Goal: Transaction & Acquisition: Register for event/course

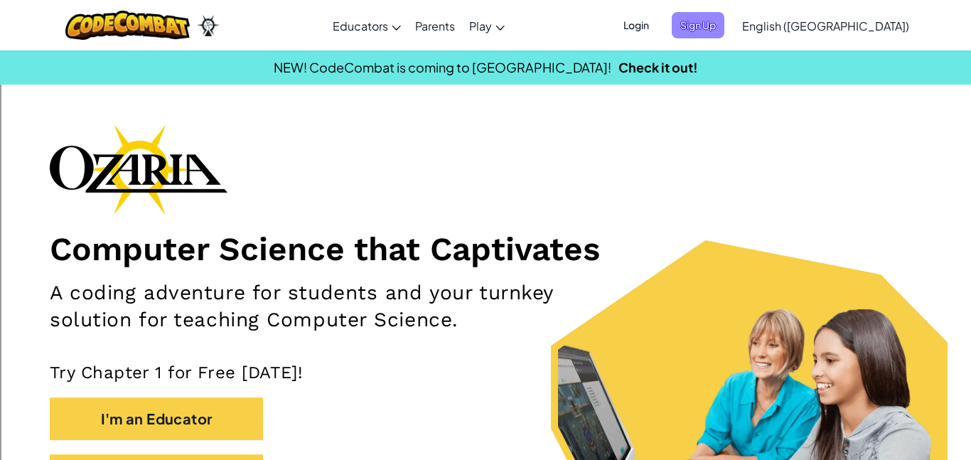
click at [724, 14] on span "Sign Up" at bounding box center [698, 25] width 53 height 26
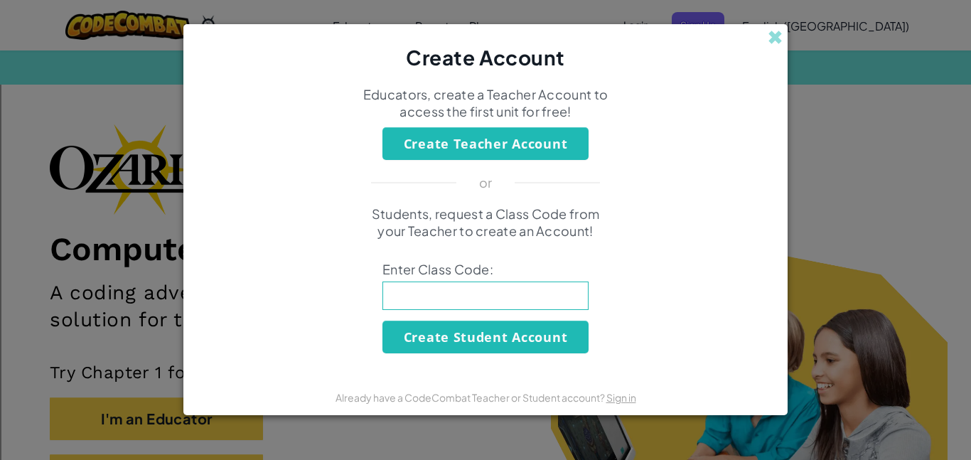
click at [447, 304] on input at bounding box center [485, 295] width 206 height 28
type input "f"
type input "FarmStep Sleep"
click button "Create Student Account" at bounding box center [485, 337] width 206 height 33
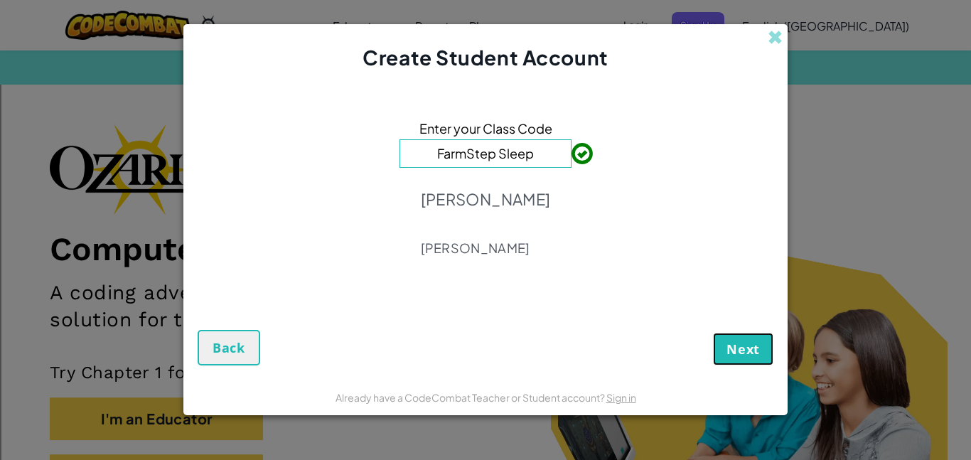
click at [758, 351] on span "Next" at bounding box center [742, 348] width 33 height 17
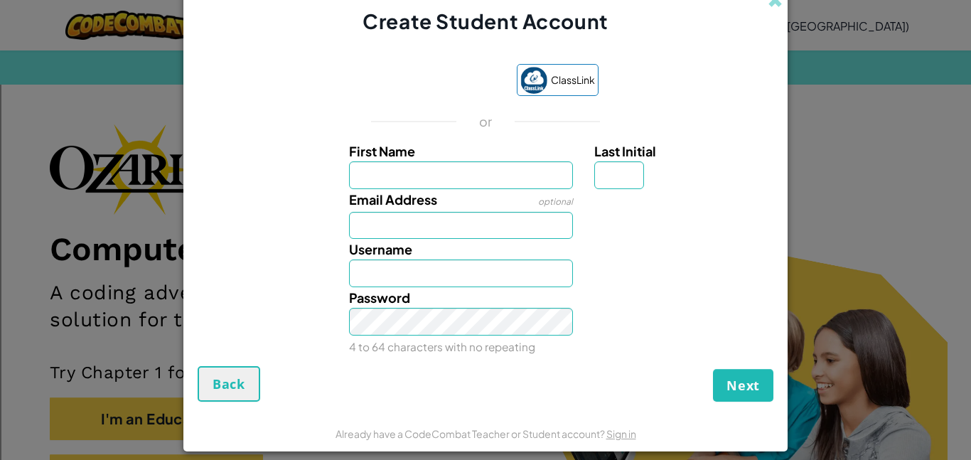
click at [483, 108] on div "ClassLink or First Name Last Initial Email Address optional Username Password 4…" at bounding box center [486, 208] width 576 height 316
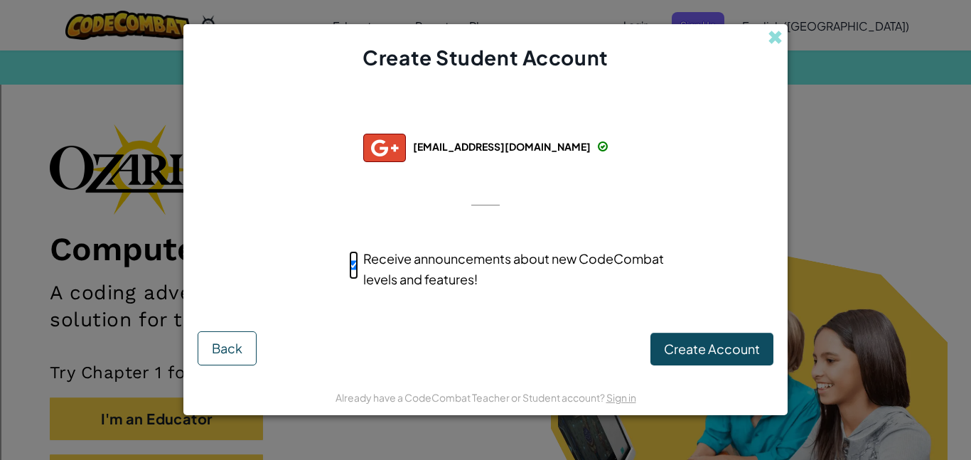
click at [353, 262] on input "Receive announcements about new CodeCombat levels and features!" at bounding box center [353, 265] width 9 height 28
checkbox input "false"
click at [667, 346] on span "Create Account" at bounding box center [712, 348] width 96 height 16
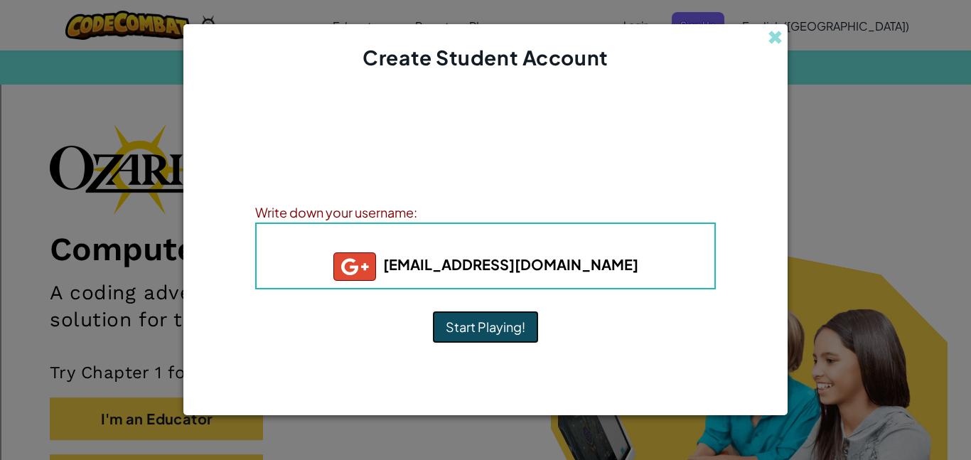
click at [490, 318] on button "Start Playing!" at bounding box center [485, 327] width 107 height 33
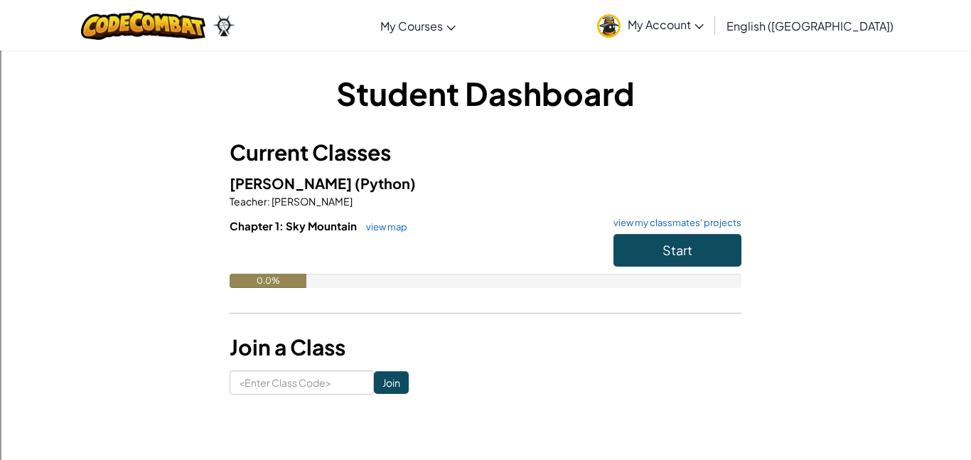
click at [704, 27] on span "My Account" at bounding box center [666, 24] width 76 height 15
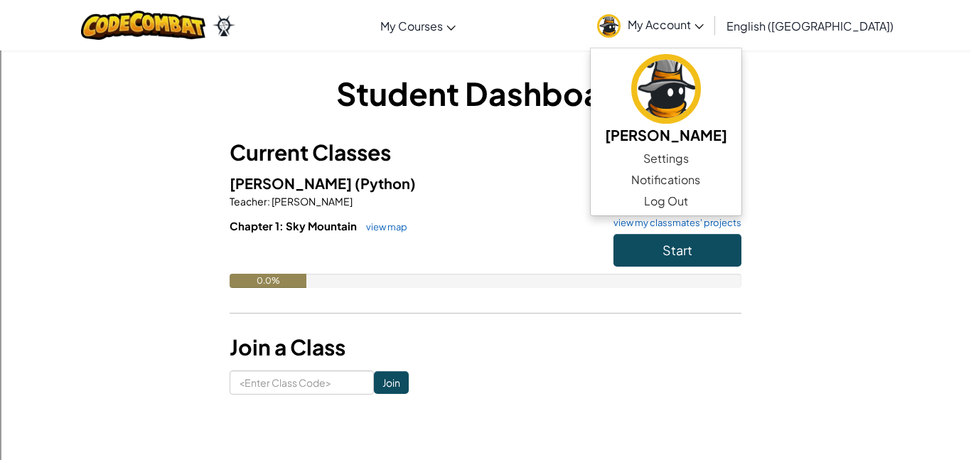
click at [711, 35] on link "My Account" at bounding box center [650, 25] width 121 height 45
